Goal: Information Seeking & Learning: Learn about a topic

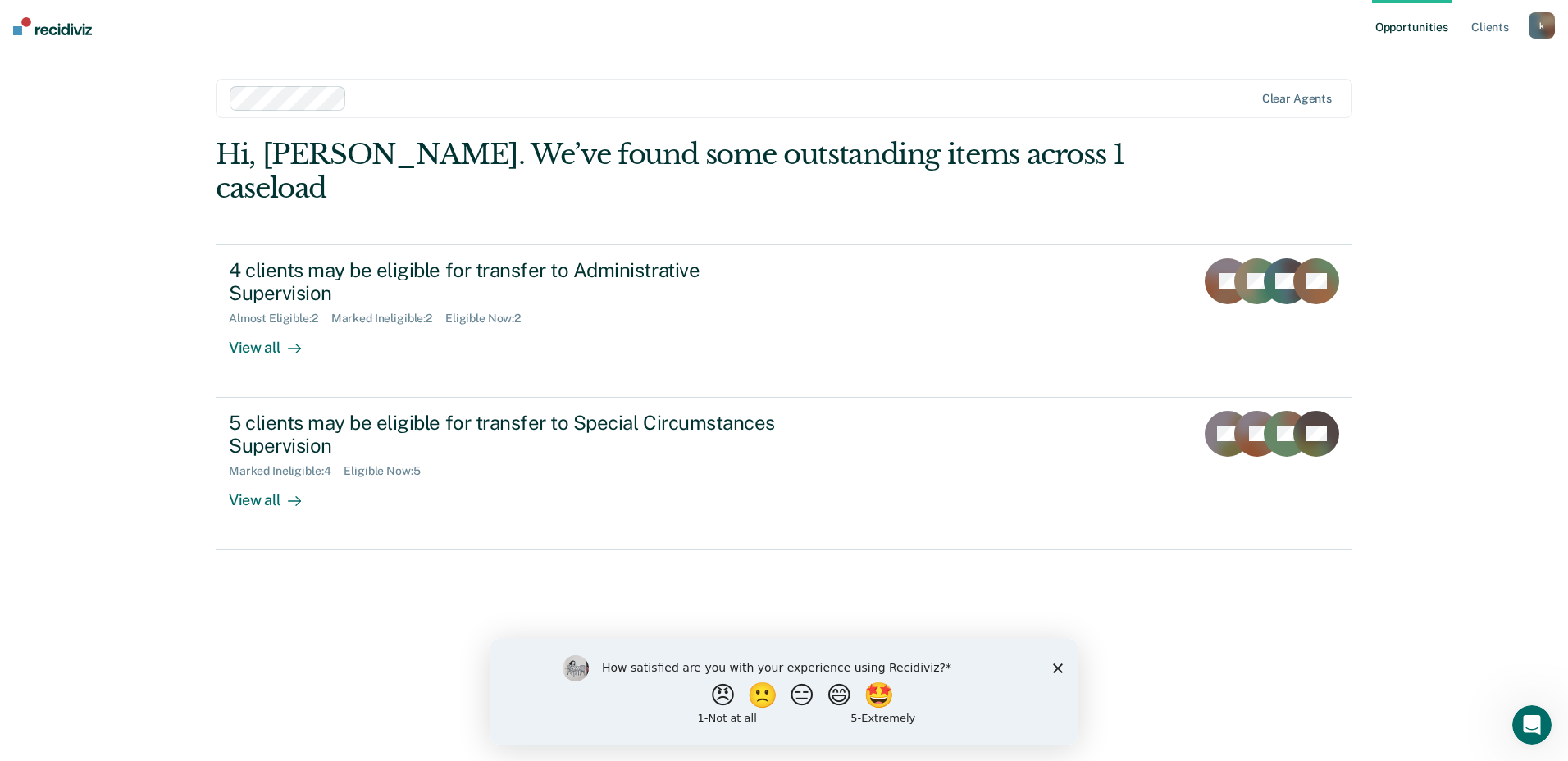
click at [1054, 667] on icon "Close survey" at bounding box center [1057, 666] width 10 height 10
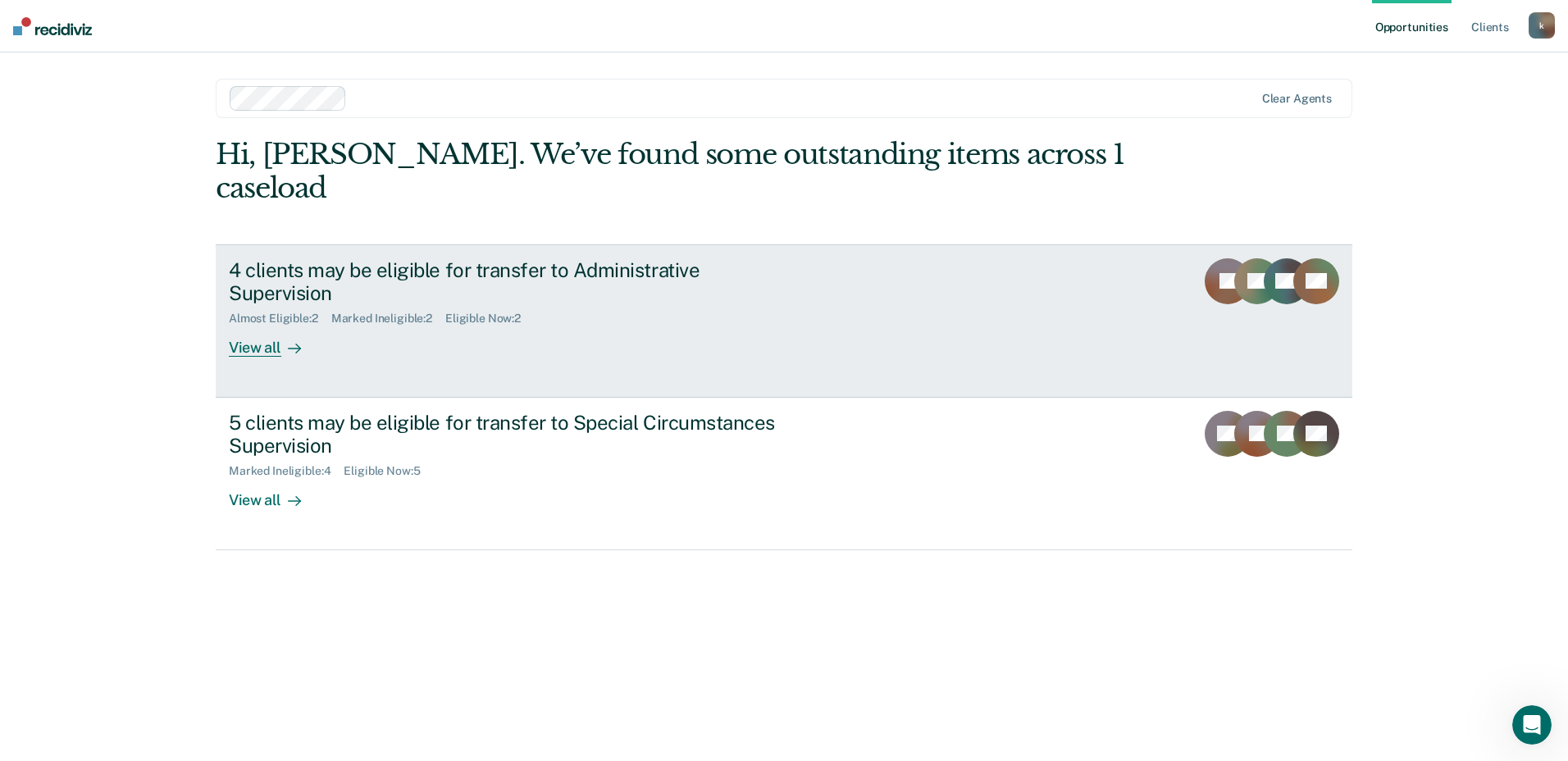
click at [276, 326] on div "View all" at bounding box center [274, 342] width 92 height 32
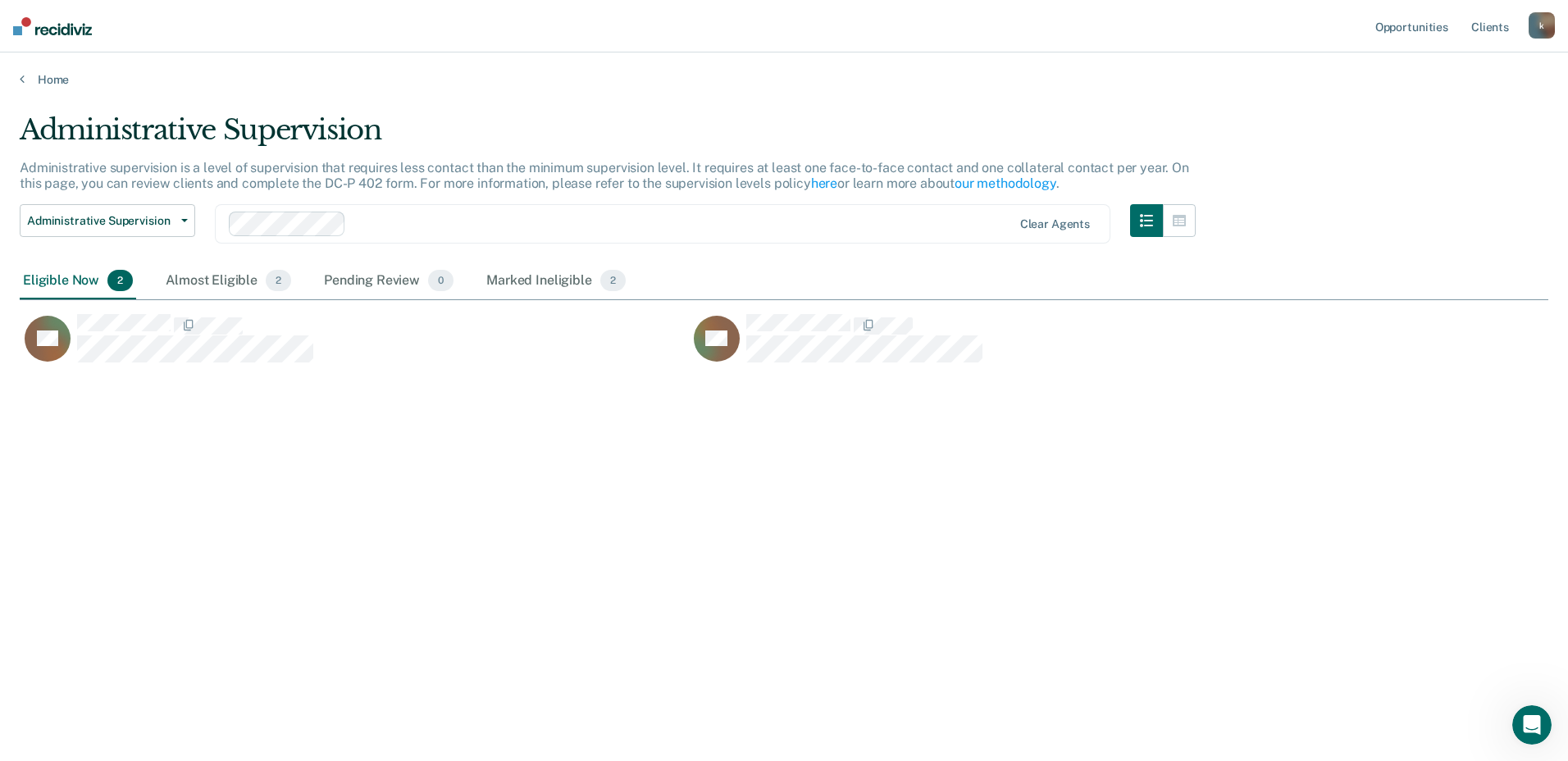
scroll to position [512, 1516]
click at [559, 278] on div "Marked Ineligible 2" at bounding box center [555, 281] width 146 height 36
click at [78, 280] on div "Eligible Now 2" at bounding box center [77, 281] width 117 height 36
click at [235, 274] on div "Almost Eligible 2" at bounding box center [228, 281] width 132 height 36
click at [57, 281] on div "Eligible Now 2" at bounding box center [77, 281] width 117 height 36
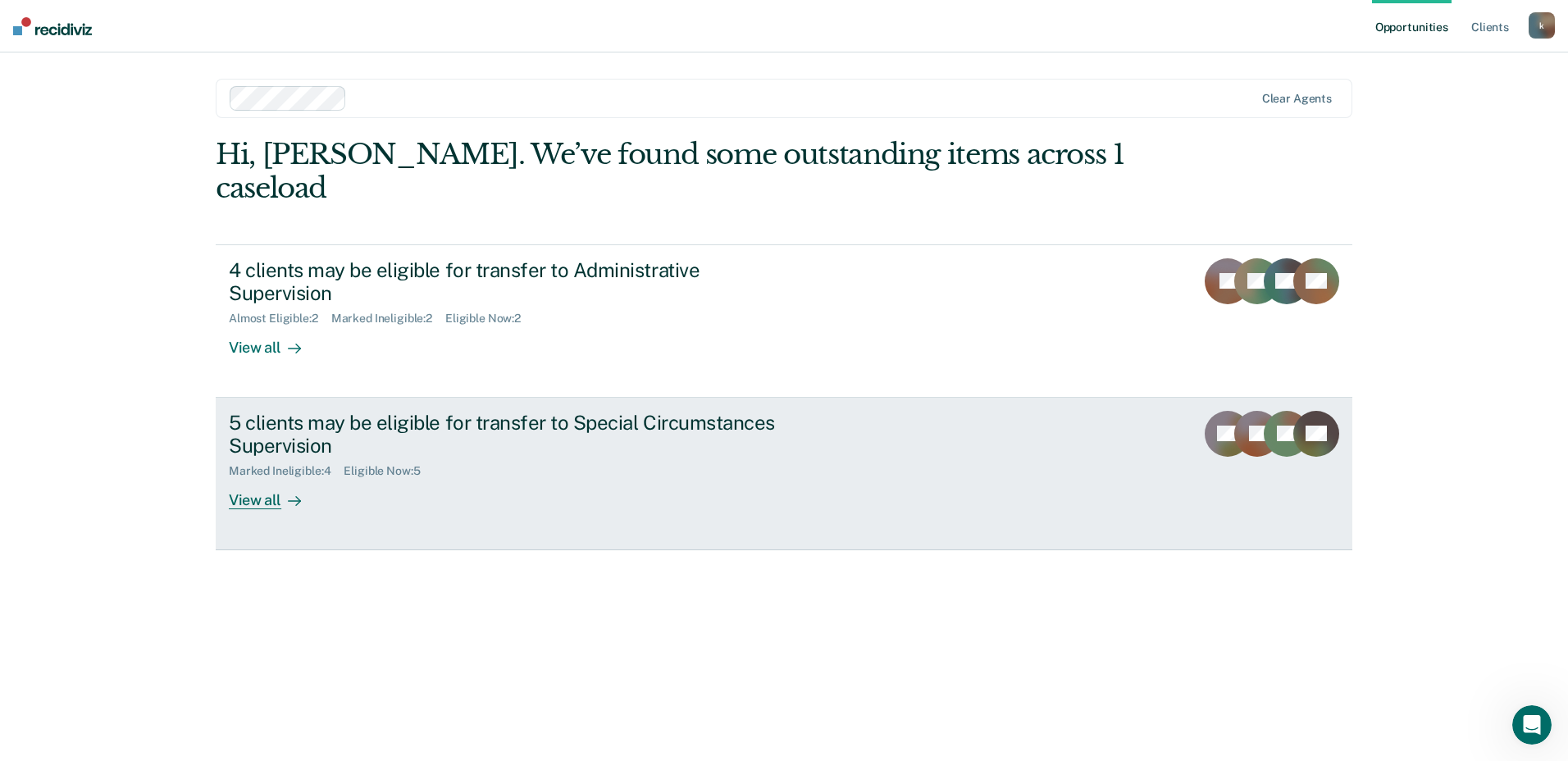
click at [251, 478] on div "View all" at bounding box center [274, 494] width 92 height 32
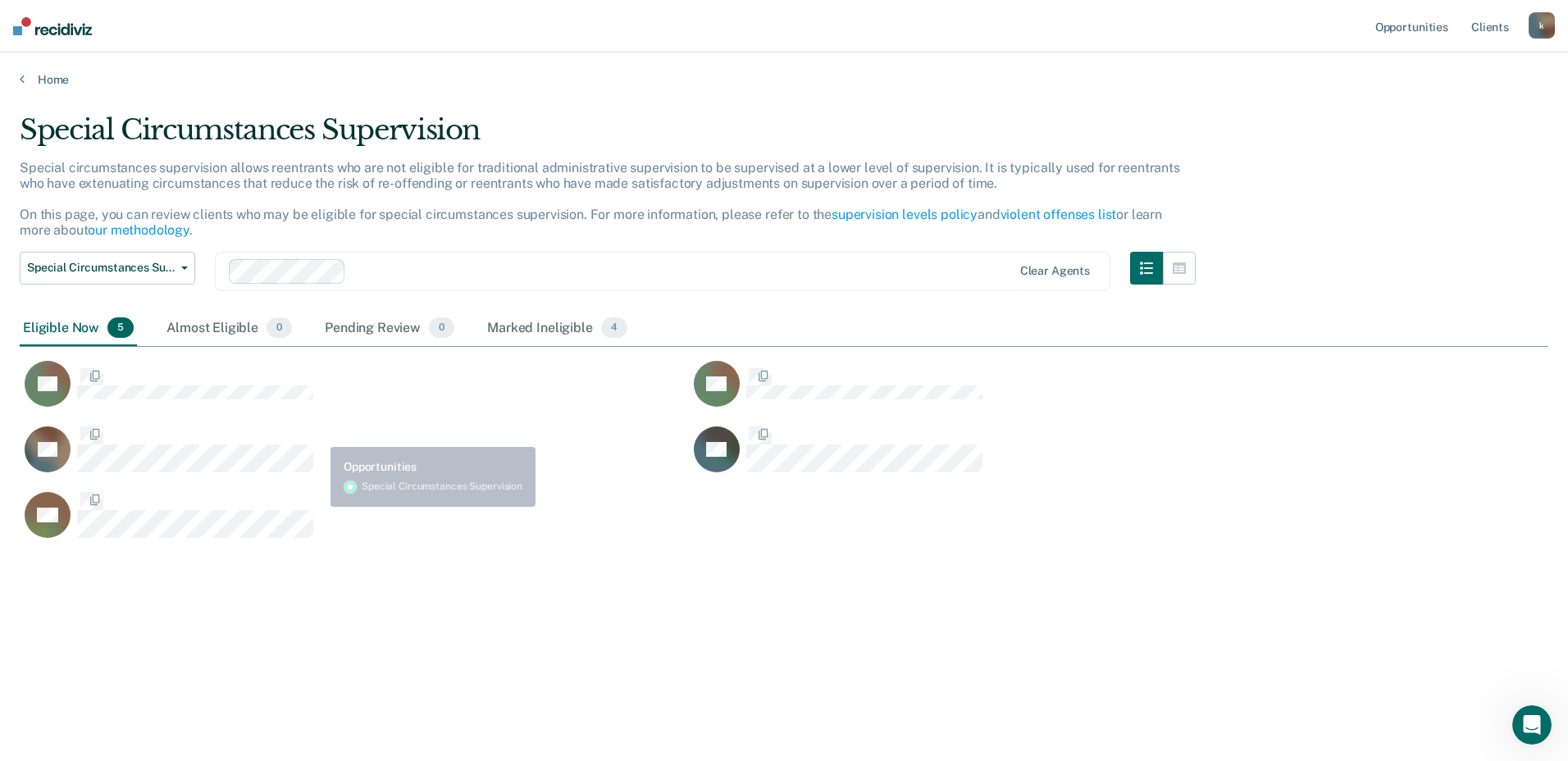
scroll to position [512, 1516]
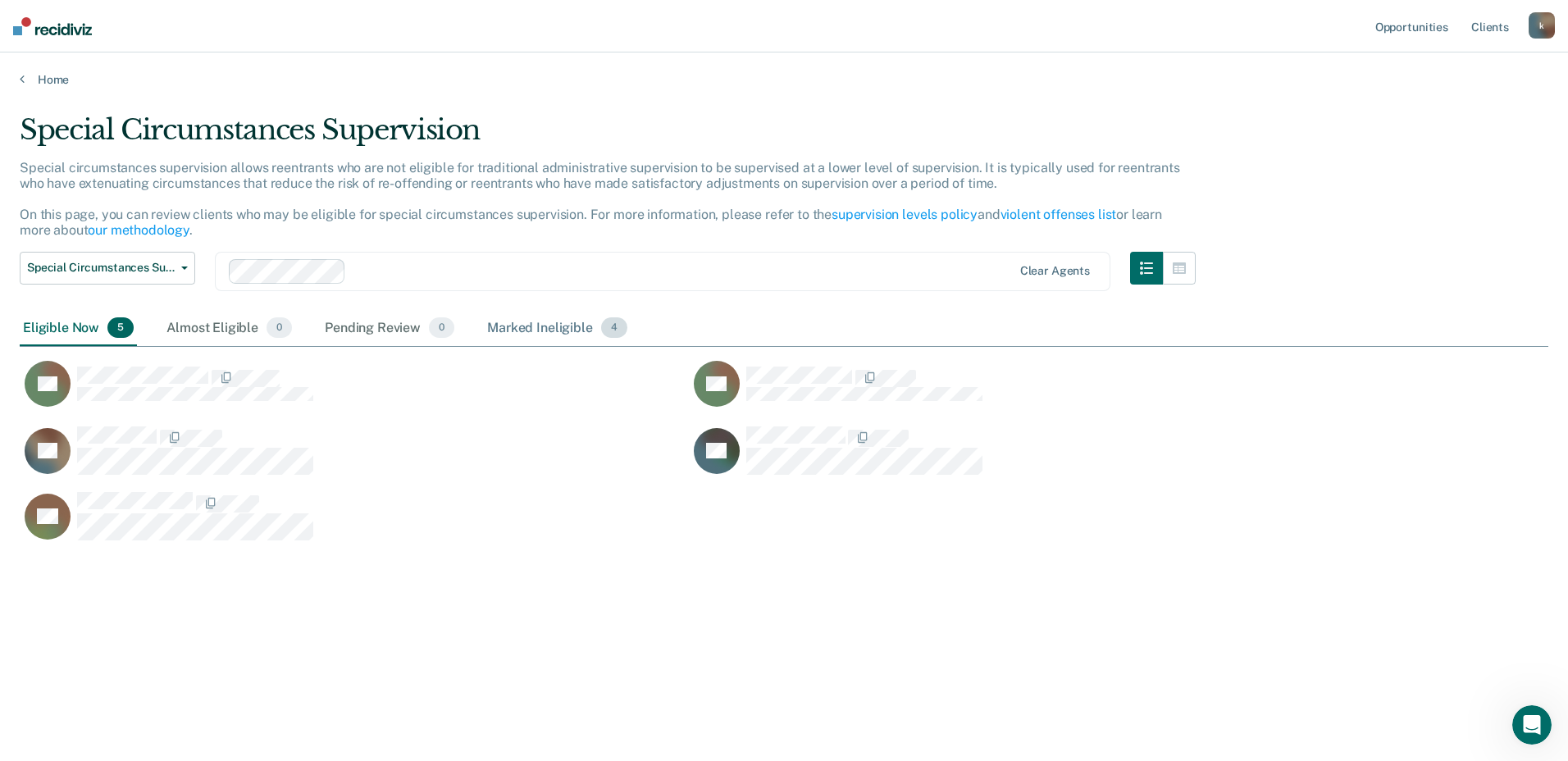
click at [575, 328] on div "Marked Ineligible 4" at bounding box center [557, 328] width 147 height 36
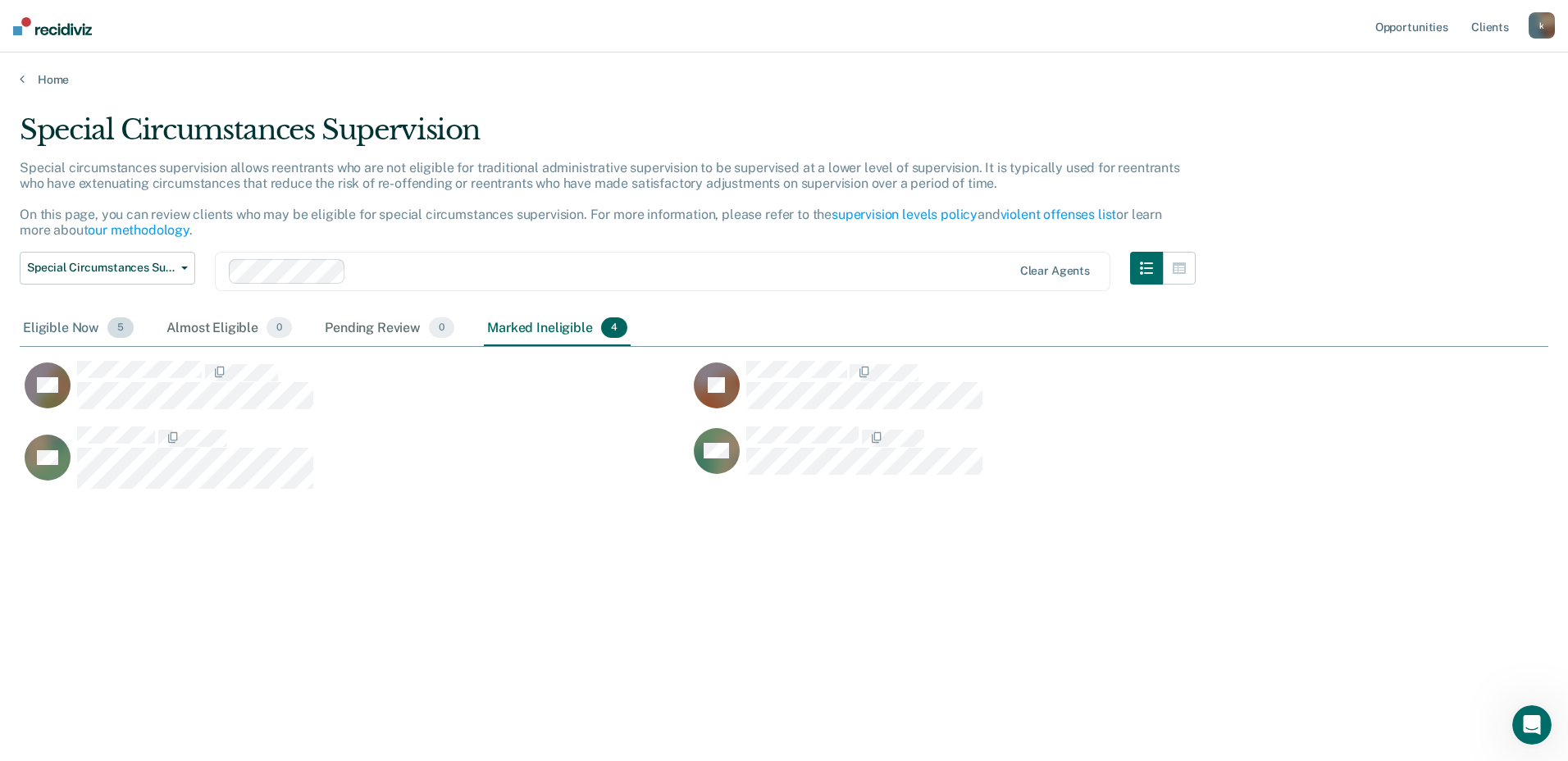
click at [44, 328] on div "Eligible Now 5" at bounding box center [78, 328] width 117 height 36
